Goal: Find contact information: Find contact information

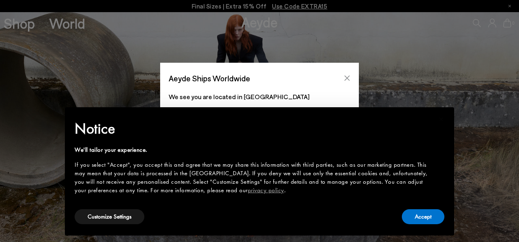
click at [350, 76] on button "Close" at bounding box center [347, 78] width 12 height 12
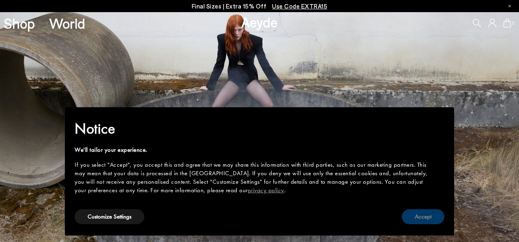
click at [413, 223] on button "Accept" at bounding box center [423, 217] width 43 height 15
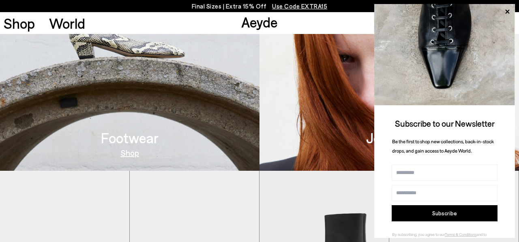
scroll to position [755, 0]
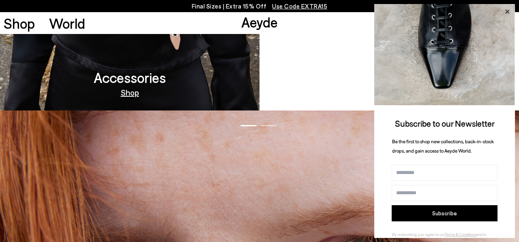
click at [504, 10] on icon at bounding box center [507, 11] width 11 height 11
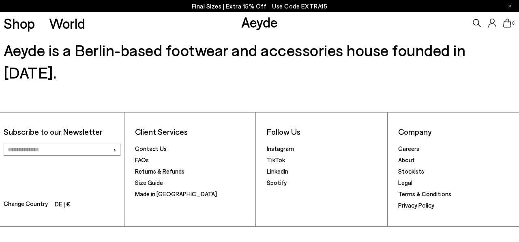
scroll to position [1146, 0]
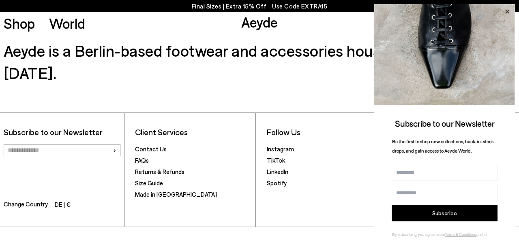
click at [511, 9] on icon at bounding box center [507, 11] width 11 height 11
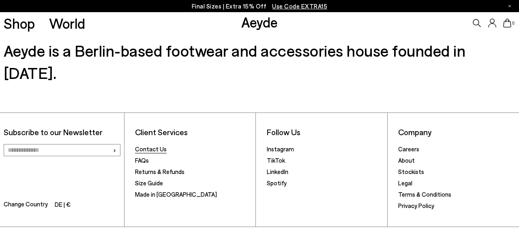
click at [146, 145] on link "Contact Us" at bounding box center [151, 148] width 32 height 7
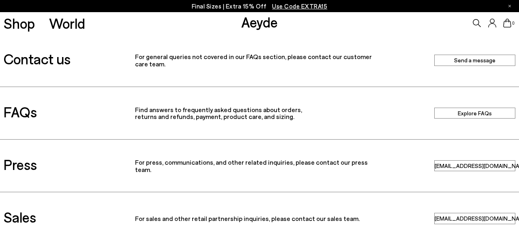
click at [307, 64] on p "For general queries not covered in our FAQs section, please contact our custome…" at bounding box center [259, 60] width 249 height 14
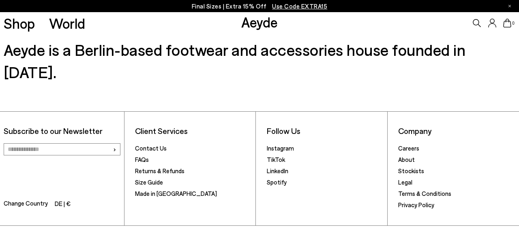
scroll to position [288, 0]
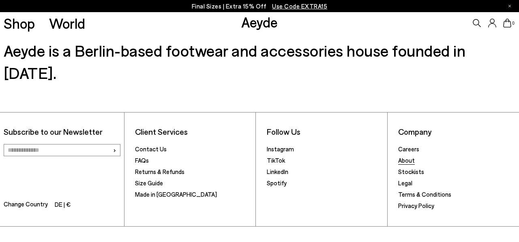
click at [408, 157] on link "About" at bounding box center [406, 160] width 17 height 7
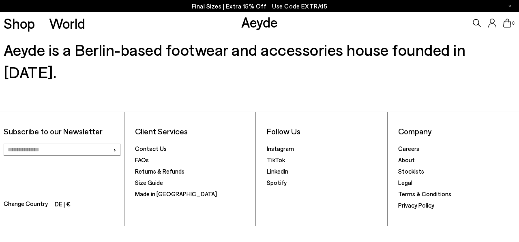
scroll to position [361, 0]
